Goal: Task Accomplishment & Management: Manage account settings

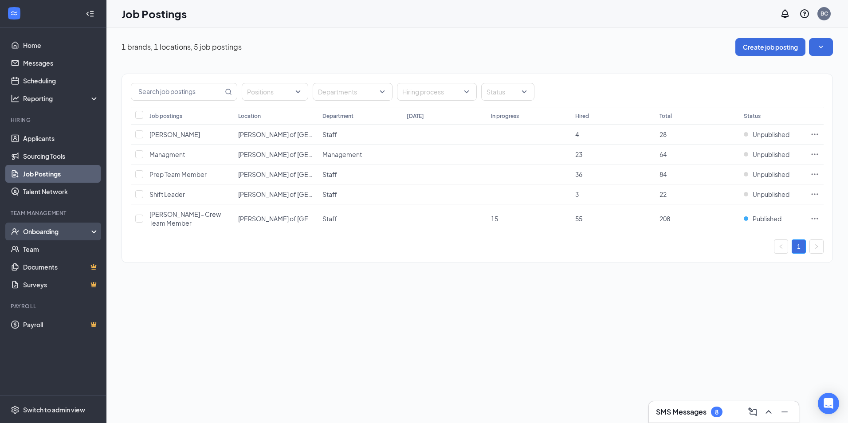
click at [48, 230] on div "Onboarding" at bounding box center [57, 231] width 68 height 9
click at [83, 235] on div "Onboarding" at bounding box center [57, 231] width 68 height 9
click at [50, 138] on link "Applicants" at bounding box center [61, 139] width 76 height 18
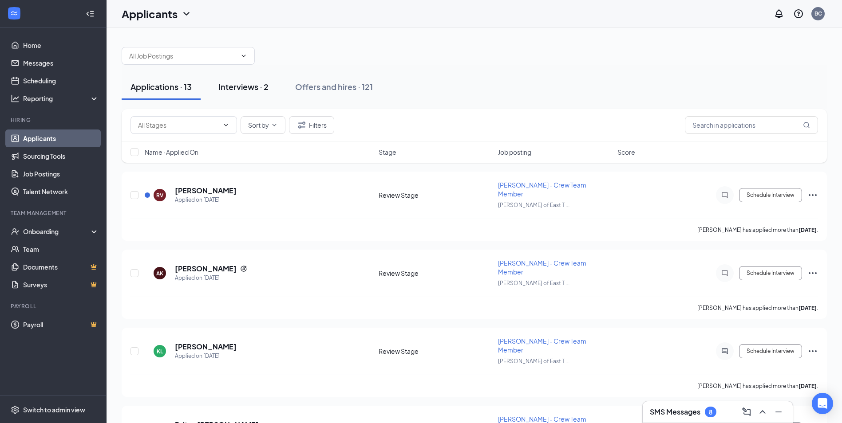
click at [268, 87] on div "Interviews · 2" at bounding box center [243, 86] width 50 height 11
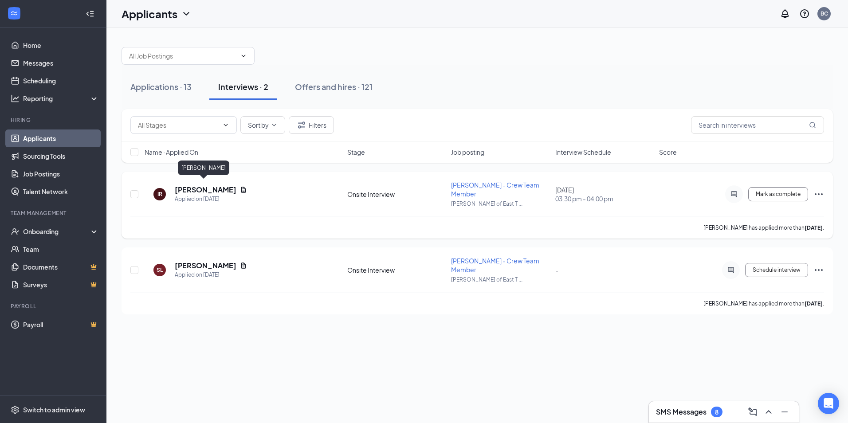
click at [190, 186] on h5 "[PERSON_NAME]" at bounding box center [206, 190] width 62 height 10
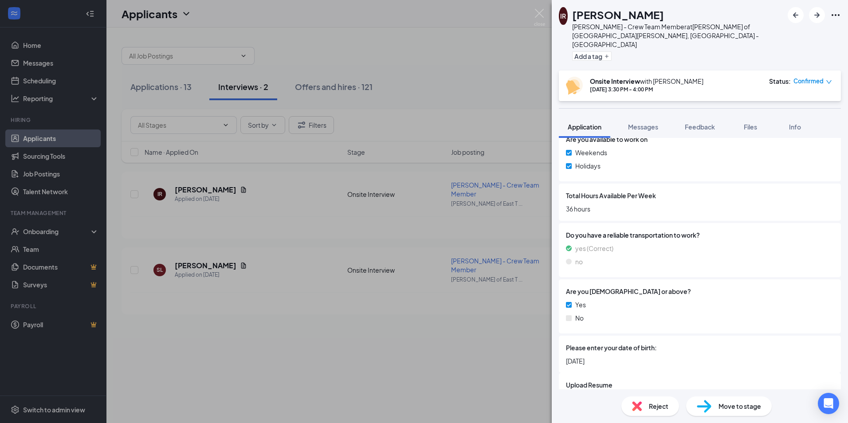
scroll to position [409, 0]
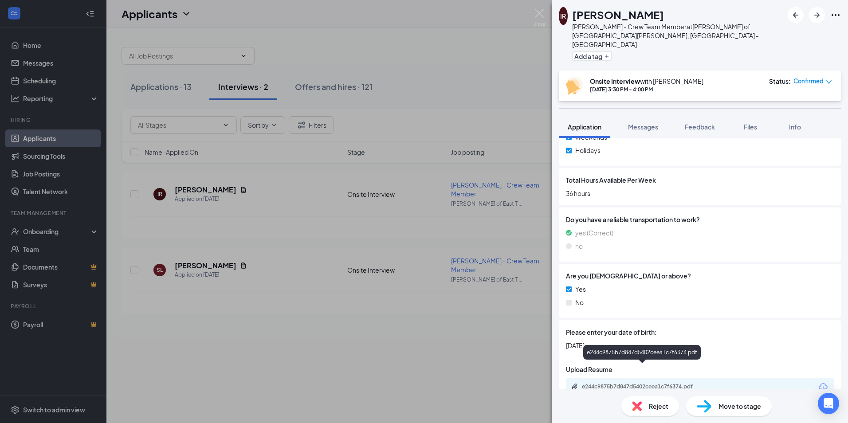
click at [655, 383] on div "e244c9875b7d847d5402ceea1c7f6374.pdf" at bounding box center [644, 386] width 124 height 7
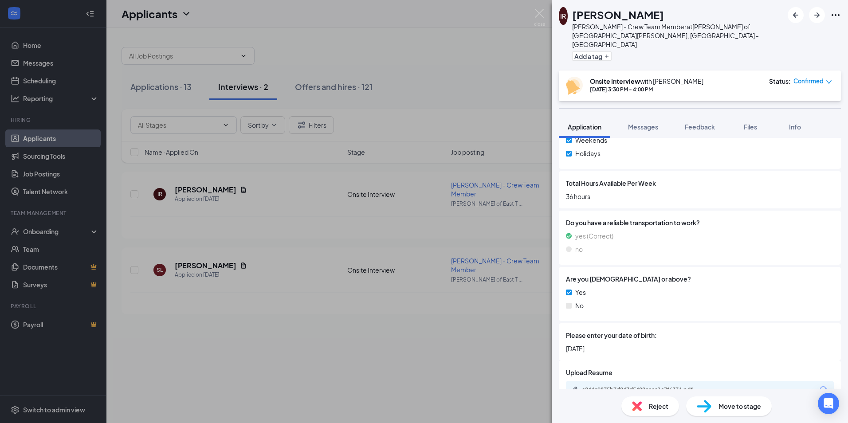
click at [468, 78] on div "IR [PERSON_NAME] - Crew Team Member at [GEOGRAPHIC_DATA][PERSON_NAME] of [GEOGR…" at bounding box center [424, 211] width 848 height 423
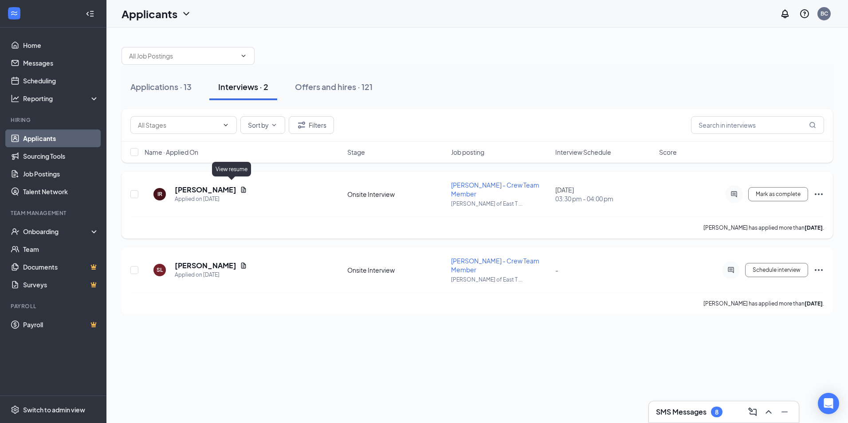
click at [240, 189] on icon "Document" at bounding box center [243, 189] width 7 height 7
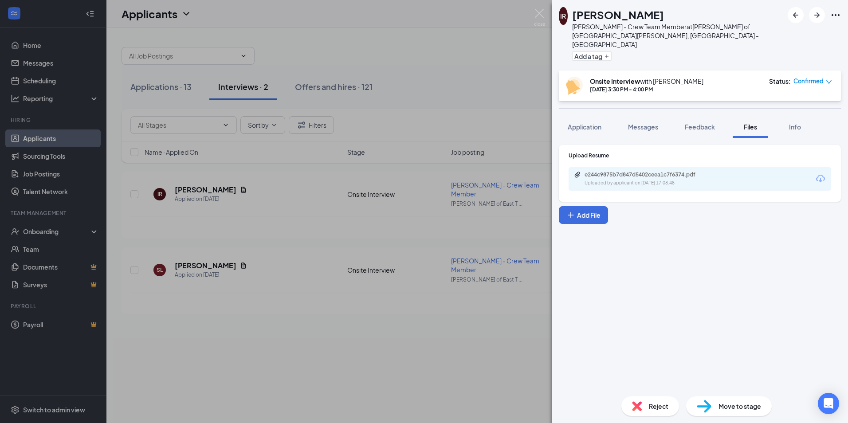
drag, startPoint x: 584, startPoint y: 94, endPoint x: 585, endPoint y: 105, distance: 10.2
click at [585, 94] on div "IR [PERSON_NAME] - Crew Team Member at [GEOGRAPHIC_DATA][PERSON_NAME] of [GEOGR…" at bounding box center [700, 211] width 296 height 423
click at [585, 122] on div "Application" at bounding box center [585, 126] width 34 height 9
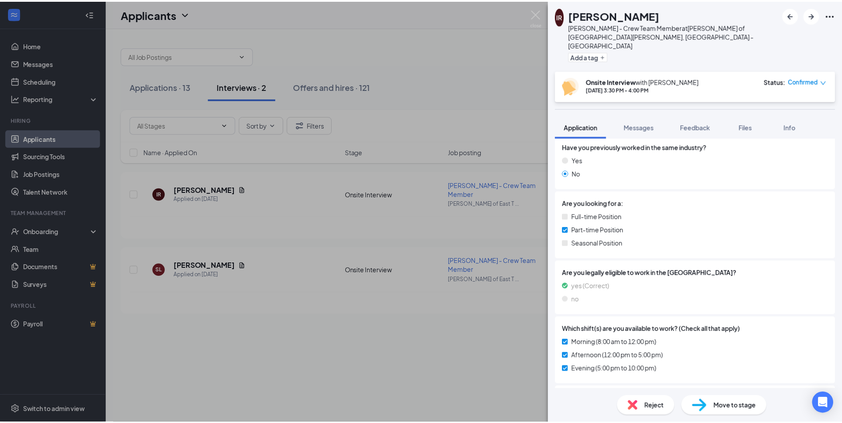
scroll to position [98, 0]
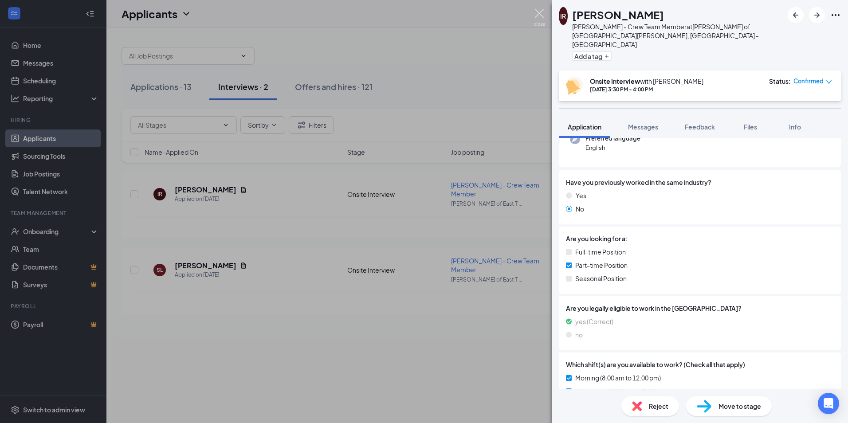
drag, startPoint x: 543, startPoint y: 15, endPoint x: 389, endPoint y: 24, distance: 153.3
click at [543, 15] on img at bounding box center [539, 17] width 11 height 17
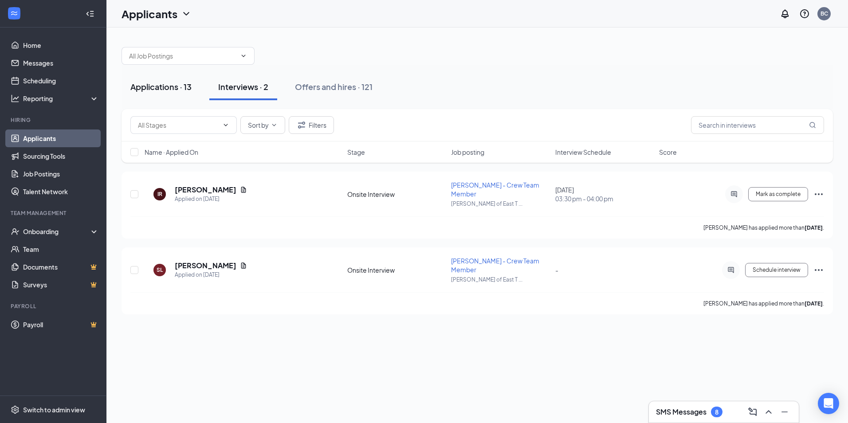
click at [153, 92] on button "Applications · 13" at bounding box center [161, 87] width 79 height 27
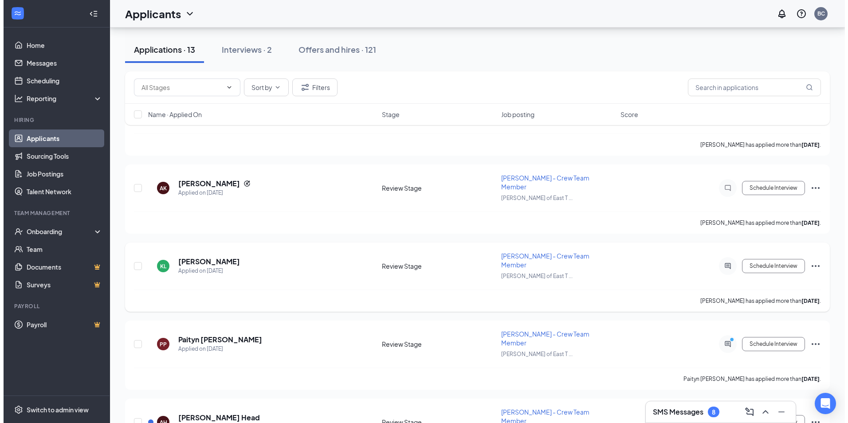
scroll to position [89, 0]
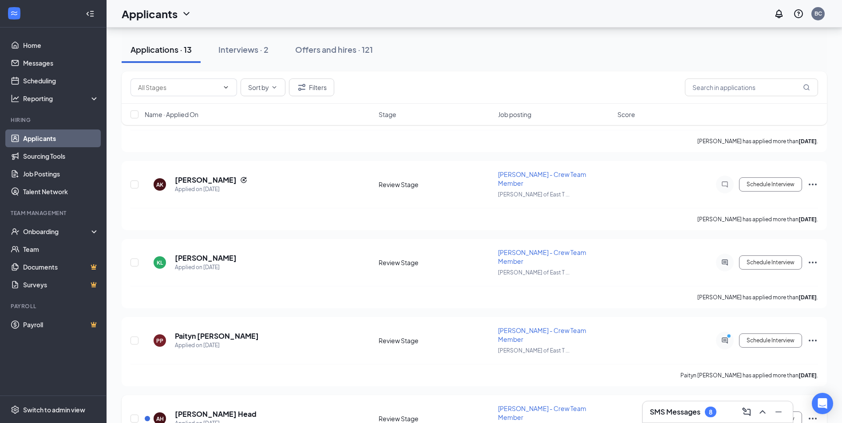
click at [213, 409] on div "[PERSON_NAME] Head" at bounding box center [216, 414] width 82 height 10
click at [197, 409] on h5 "[PERSON_NAME] Head" at bounding box center [216, 414] width 82 height 10
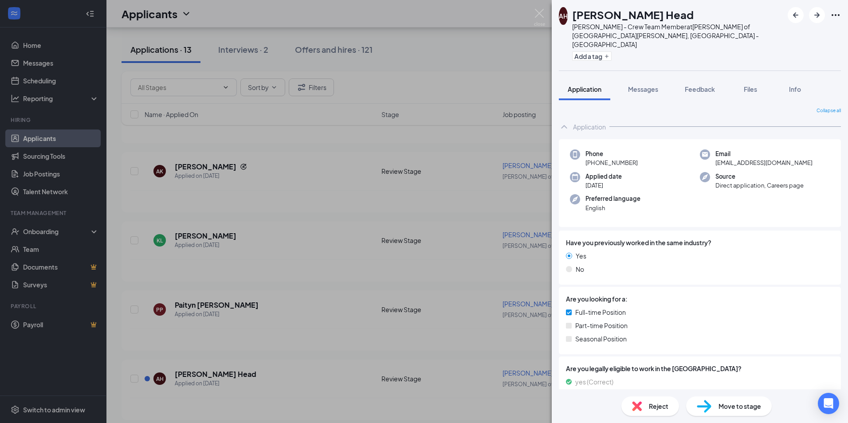
click at [431, 45] on div "[PERSON_NAME] Head [PERSON_NAME] - Crew Team Member at [PERSON_NAME] of [GEOGRA…" at bounding box center [424, 211] width 848 height 423
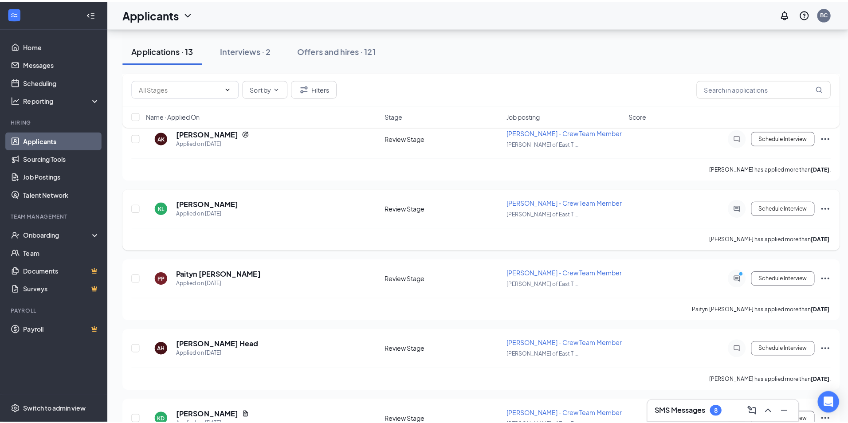
scroll to position [177, 0]
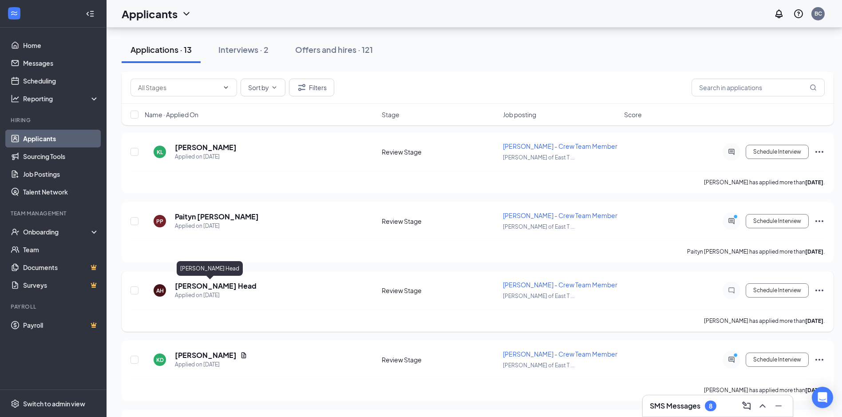
click at [195, 284] on h5 "[PERSON_NAME] Head" at bounding box center [216, 286] width 82 height 10
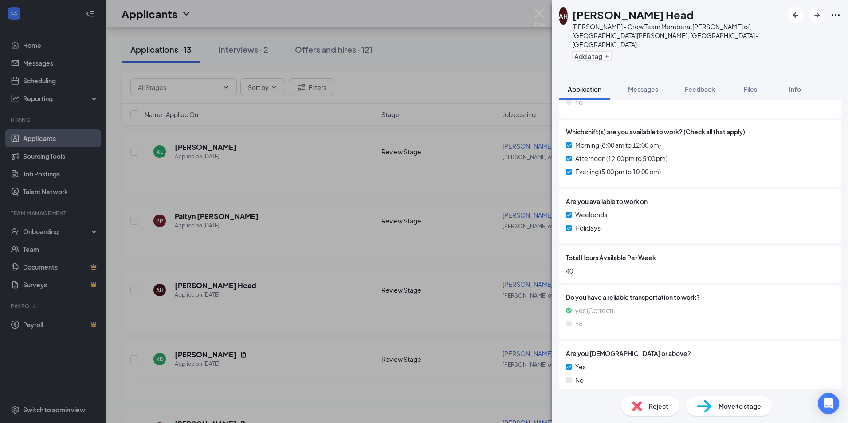
scroll to position [144, 0]
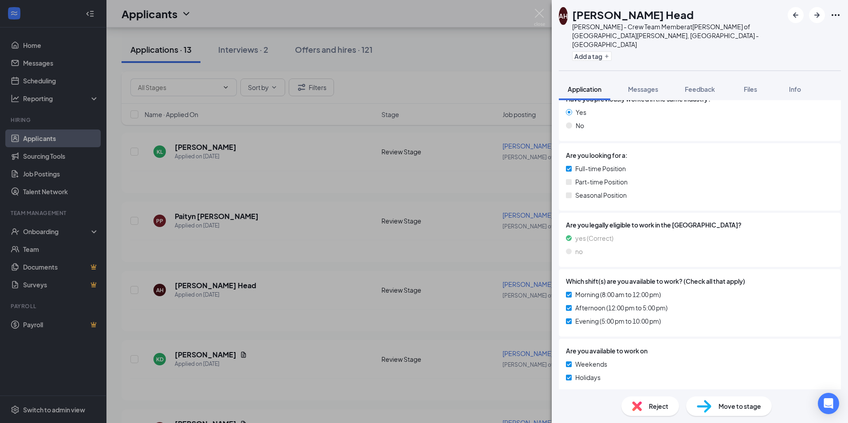
click at [457, 63] on div "[PERSON_NAME] Head [PERSON_NAME] - Crew Team Member at [PERSON_NAME] of [GEOGRA…" at bounding box center [424, 211] width 848 height 423
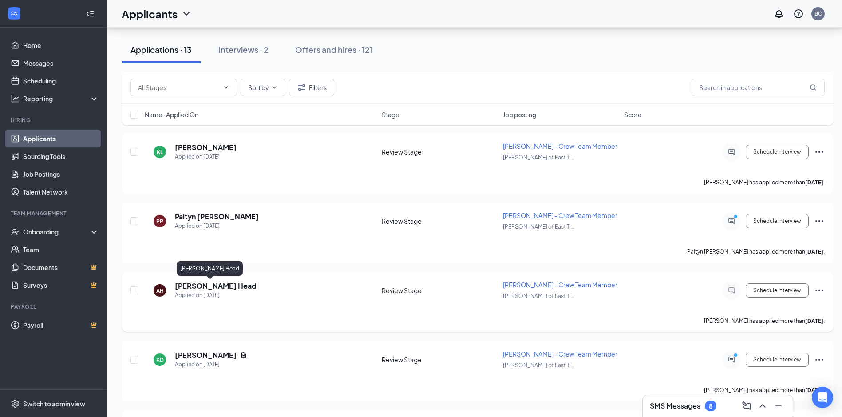
click at [188, 281] on h5 "[PERSON_NAME] Head" at bounding box center [216, 286] width 82 height 10
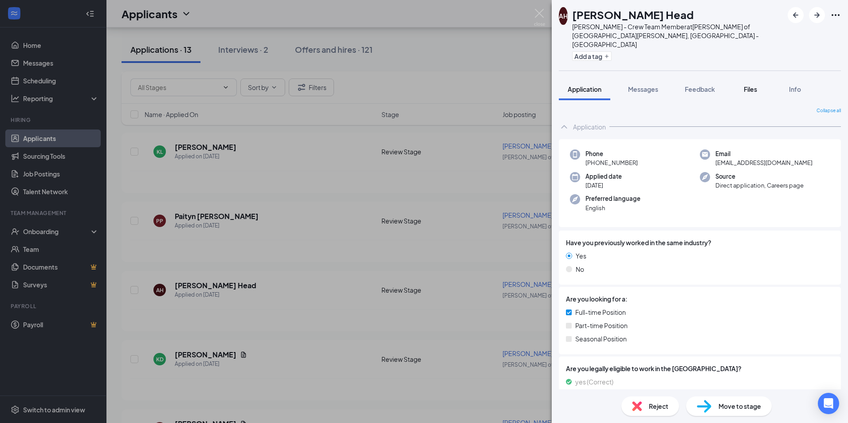
click at [750, 85] on span "Files" at bounding box center [750, 89] width 13 height 8
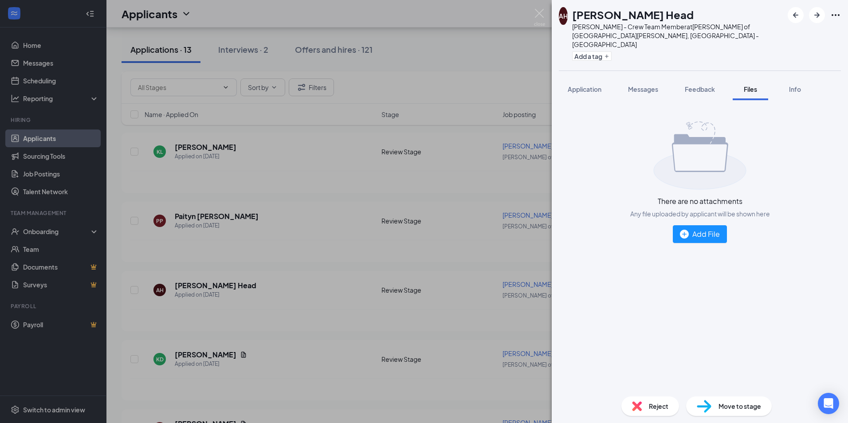
drag, startPoint x: 595, startPoint y: 72, endPoint x: 606, endPoint y: 51, distance: 23.8
click at [595, 78] on button "Application" at bounding box center [584, 89] width 51 height 22
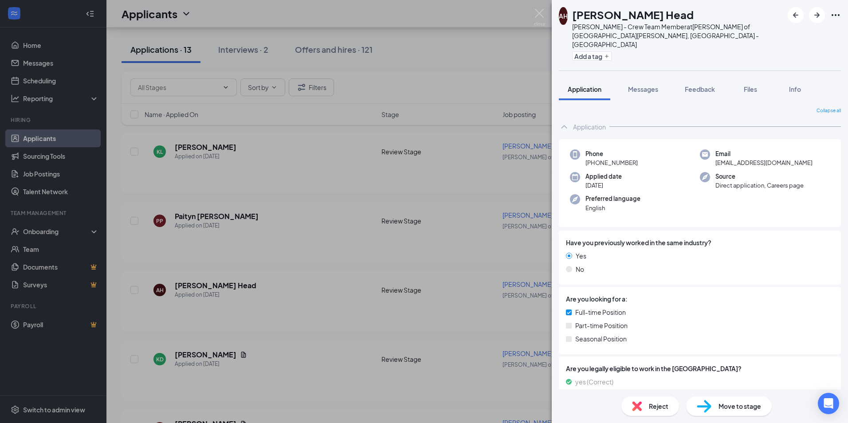
click at [708, 408] on img at bounding box center [704, 406] width 15 height 13
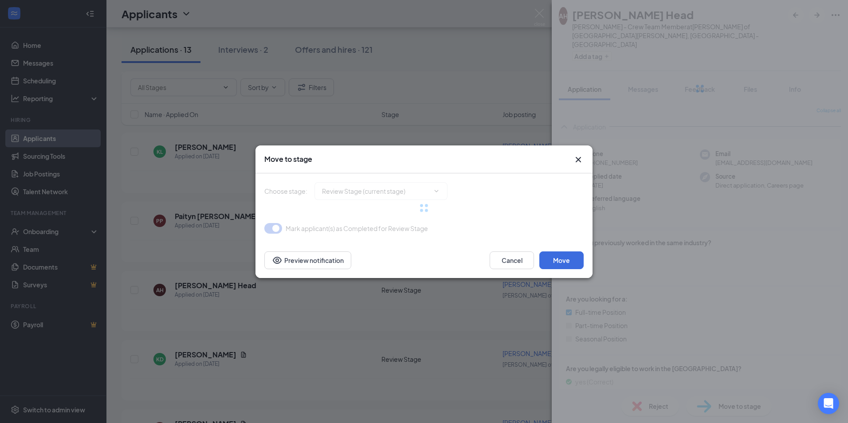
type input "Onsite Interview (next stage)"
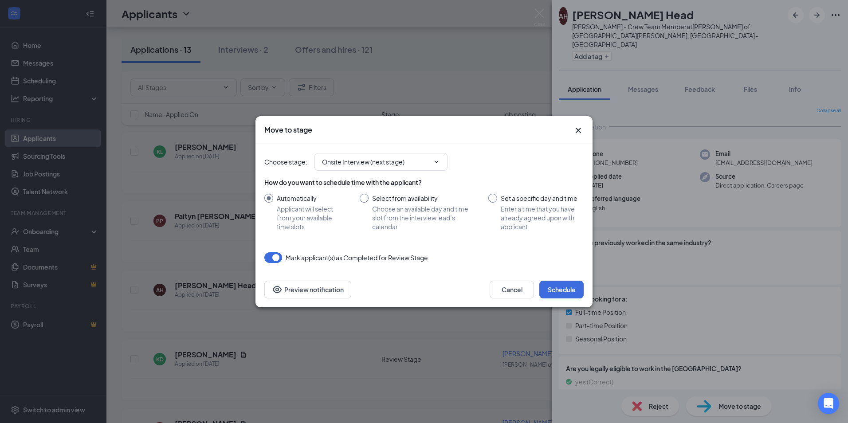
click at [369, 200] on input "Select from availability Choose an available day and time slot from the intervi…" at bounding box center [415, 212] width 111 height 37
radio input "true"
radio input "false"
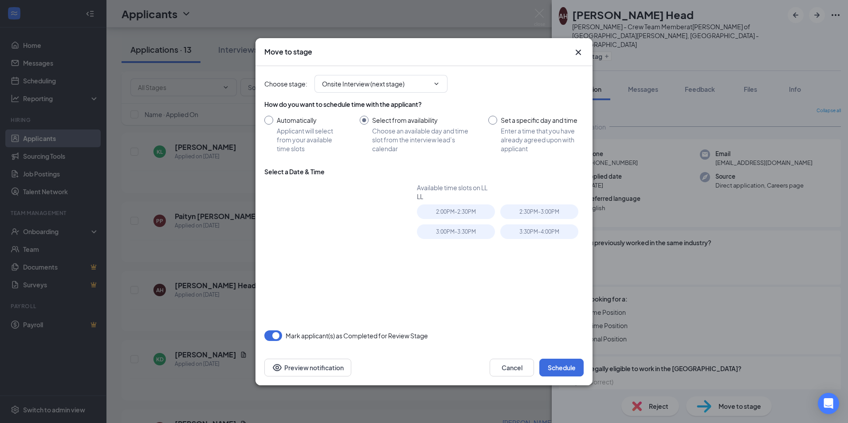
type input "[DATE]"
click at [290, 122] on input "Automatically Applicant will select from your available time slots" at bounding box center [303, 134] width 78 height 37
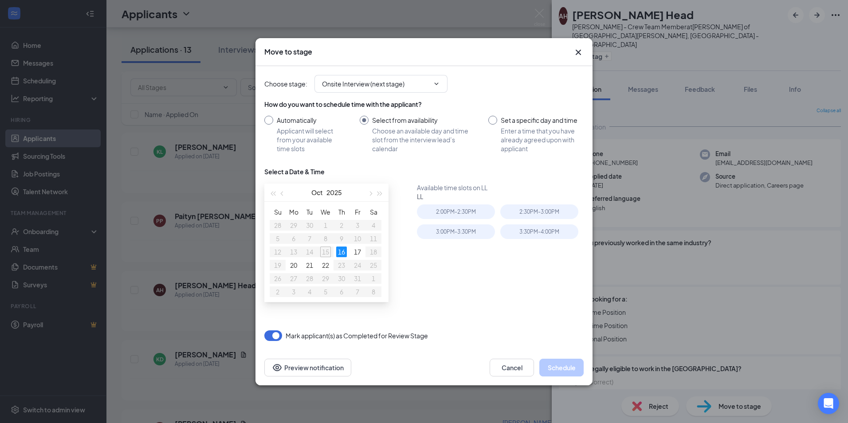
radio input "true"
radio input "false"
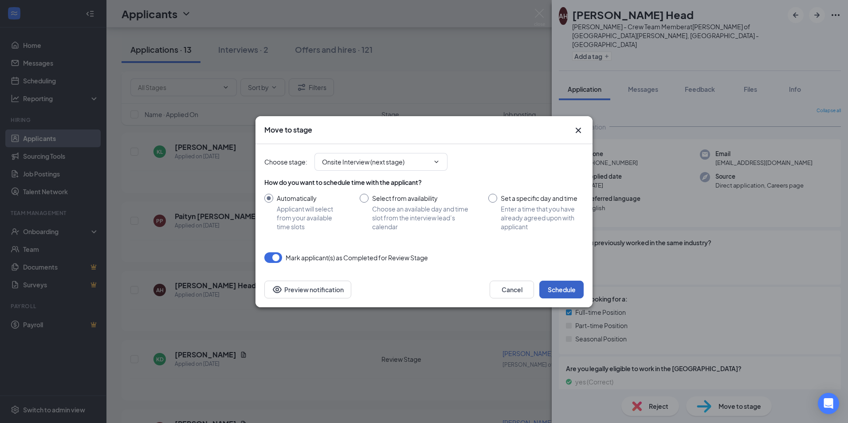
click at [559, 292] on button "Schedule" at bounding box center [561, 290] width 44 height 18
